Goal: Complete application form

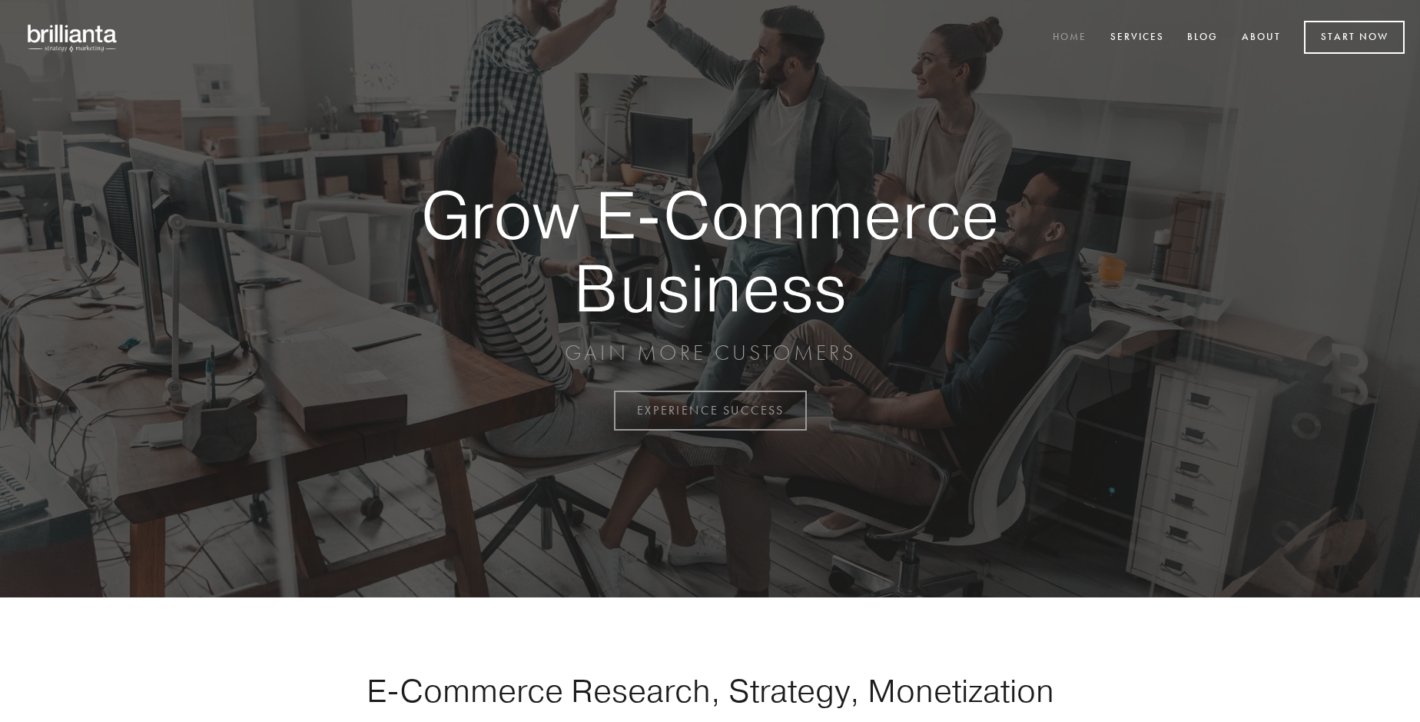
scroll to position [4029, 0]
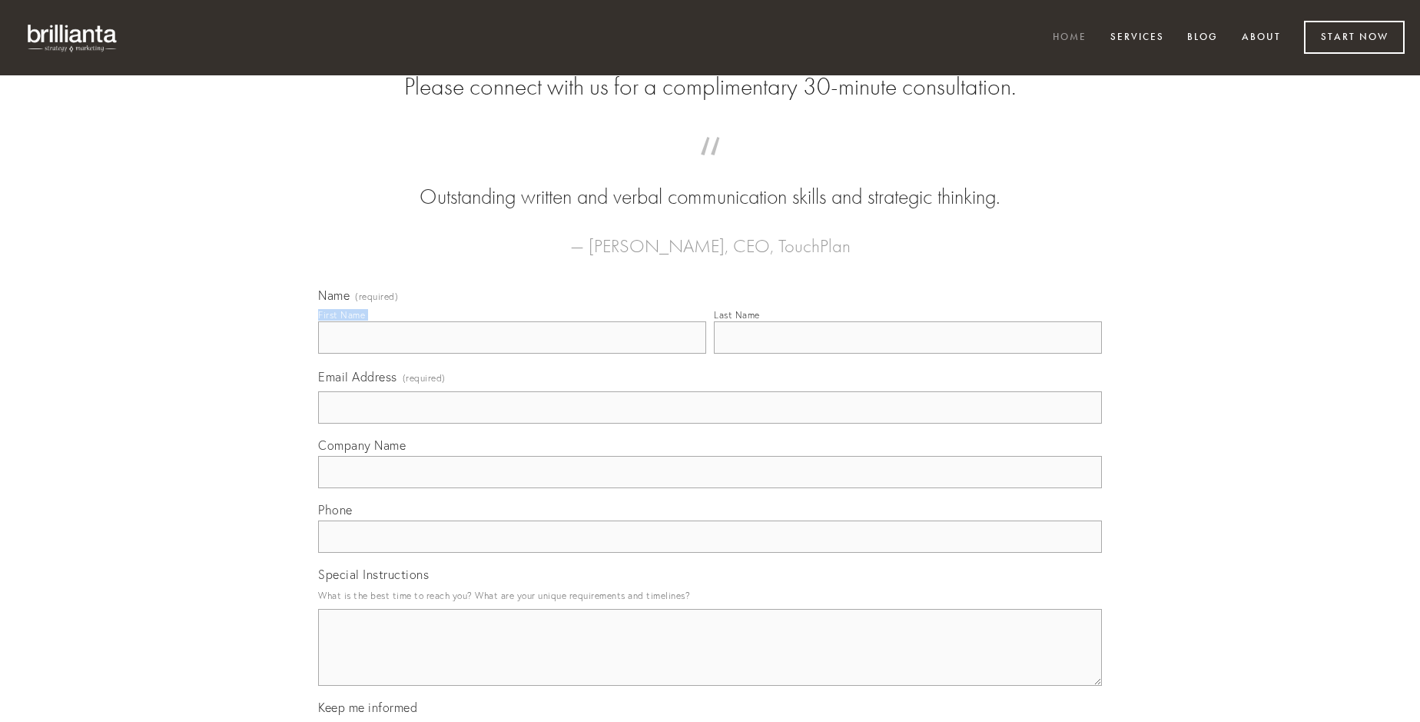
type input "[PERSON_NAME]"
click at [908, 354] on input "Last Name" at bounding box center [908, 337] width 388 height 32
type input "[PERSON_NAME]"
click at [710, 424] on input "Email Address (required)" at bounding box center [710, 407] width 784 height 32
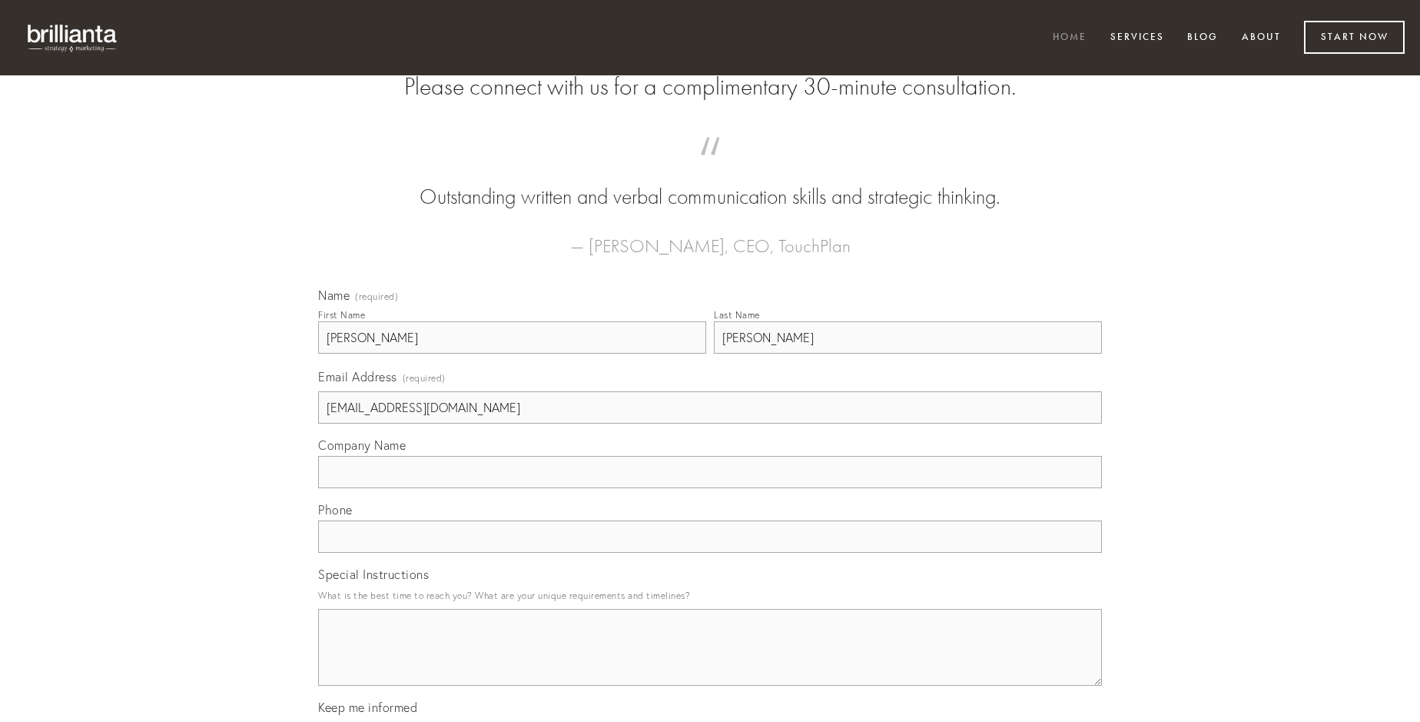
type input "[EMAIL_ADDRESS][DOMAIN_NAME]"
click at [710, 488] on input "Company Name" at bounding box center [710, 472] width 784 height 32
type input "arcus"
click at [710, 553] on input "text" at bounding box center [710, 536] width 784 height 32
click at [710, 661] on textarea "Special Instructions" at bounding box center [710, 647] width 784 height 77
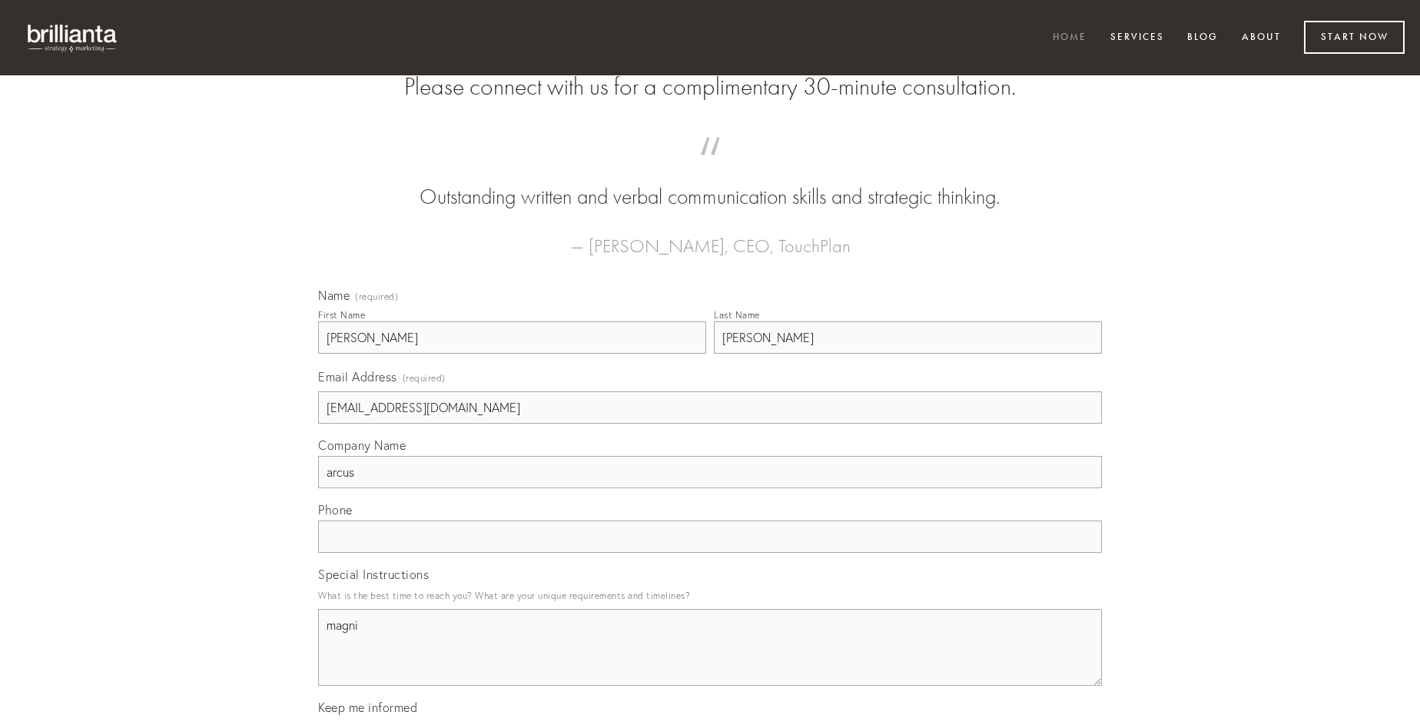
type textarea "magni"
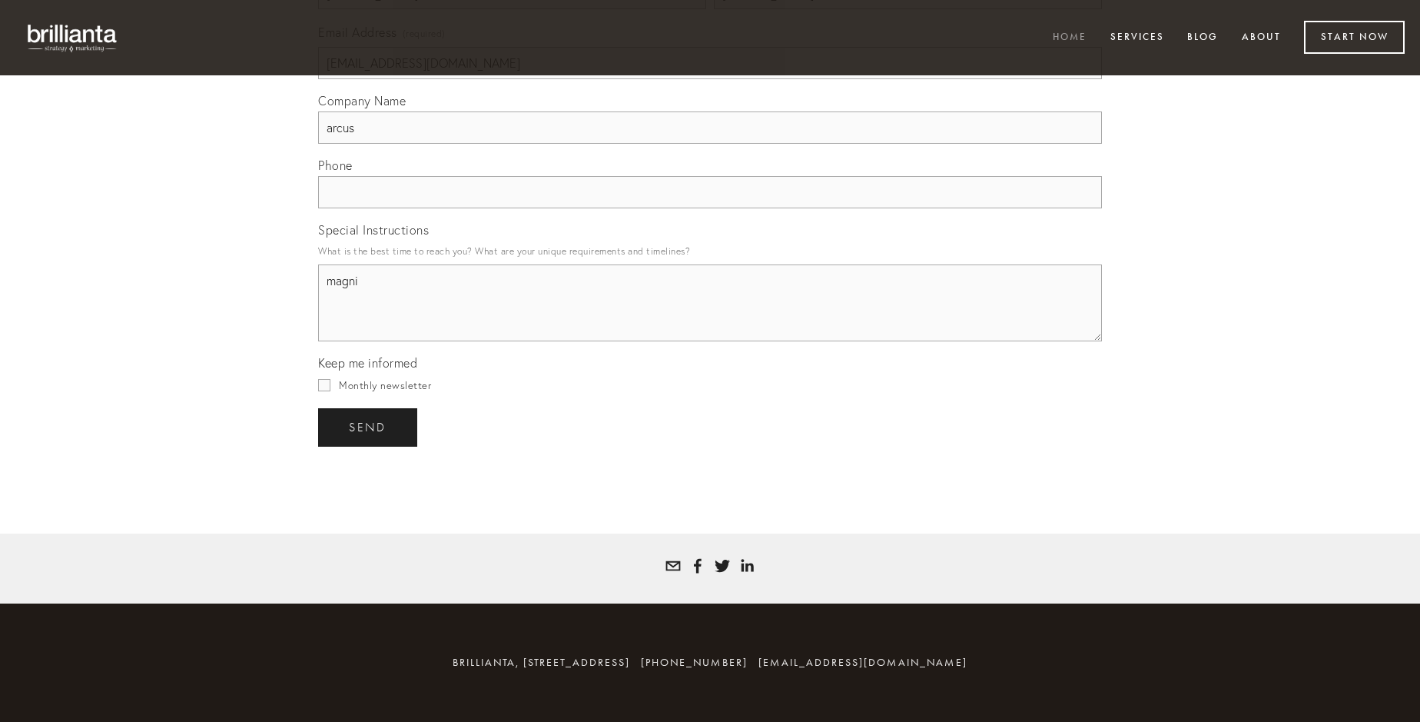
click at [369, 427] on span "send" at bounding box center [368, 427] width 38 height 14
